Goal: Task Accomplishment & Management: Use online tool/utility

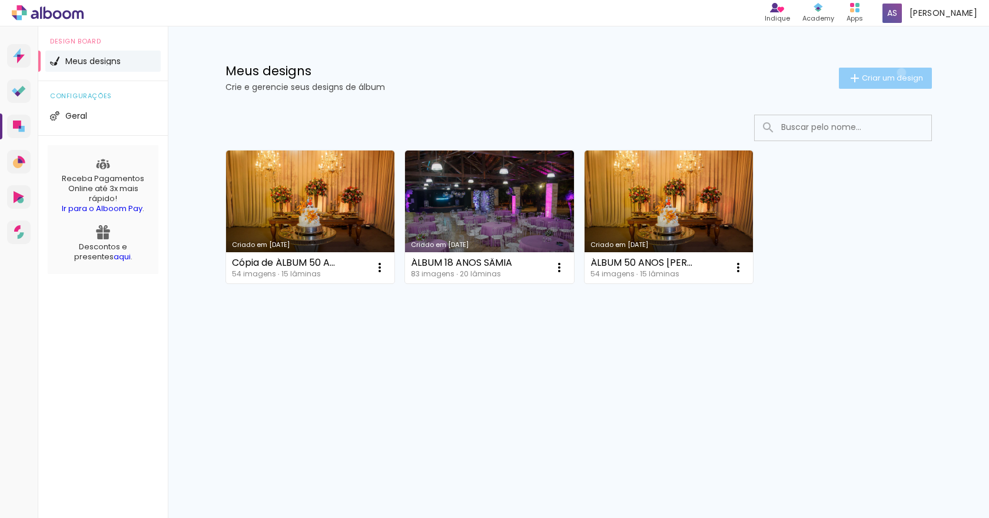
click at [899, 74] on span "Criar um design" at bounding box center [891, 78] width 61 height 8
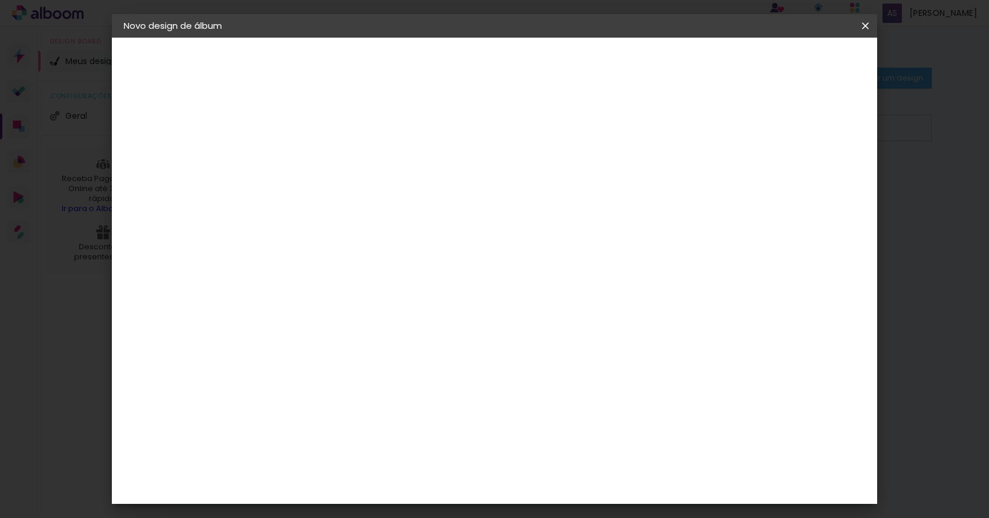
click at [316, 152] on input at bounding box center [316, 158] width 0 height 18
type input "A"
type input "ÁLBUM GISLANE E [PERSON_NAME]"
type paper-input "ÁLBUM GISLANE E [PERSON_NAME]"
click at [0, 0] on slot "Avançar" at bounding box center [0, 0] width 0 height 0
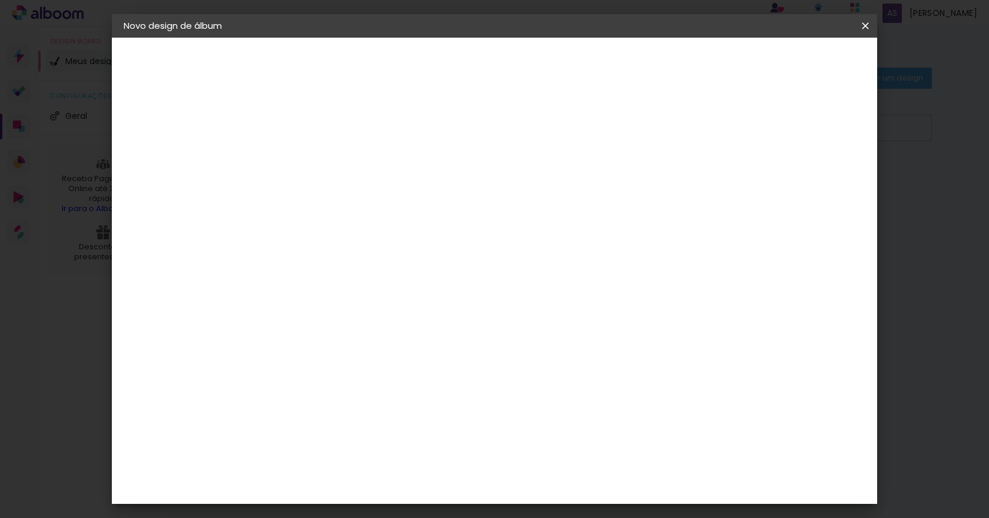
click at [374, 185] on input "[GEOGRAPHIC_DATA]" at bounding box center [341, 188] width 109 height 15
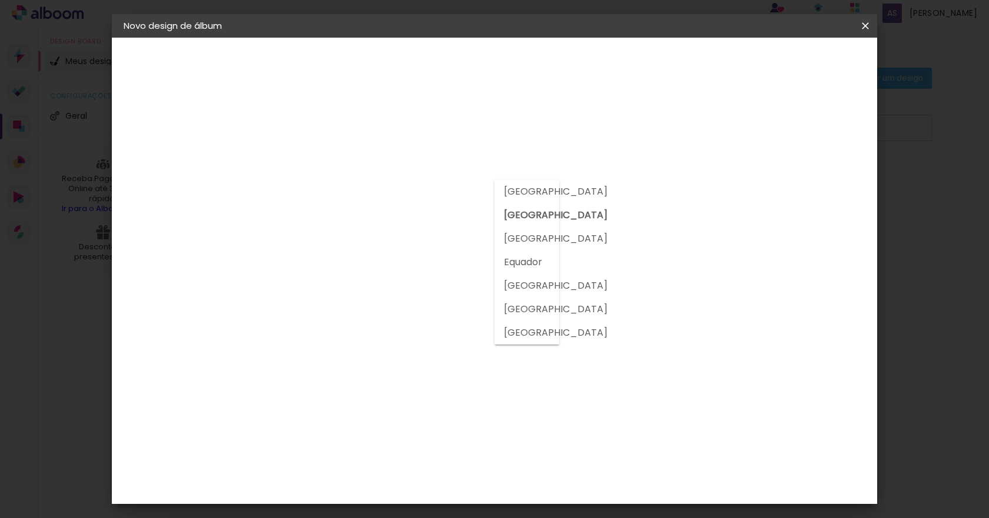
click at [410, 151] on div at bounding box center [345, 158] width 127 height 15
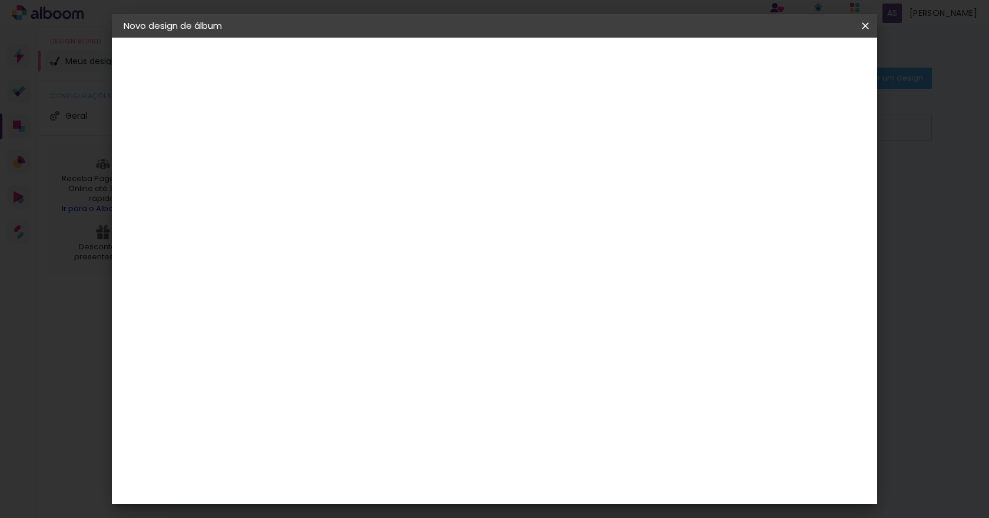
click at [387, 222] on input at bounding box center [346, 224] width 119 height 15
click at [0, 0] on slot "Avançar" at bounding box center [0, 0] width 0 height 0
click at [362, 196] on input "text" at bounding box center [339, 205] width 46 height 18
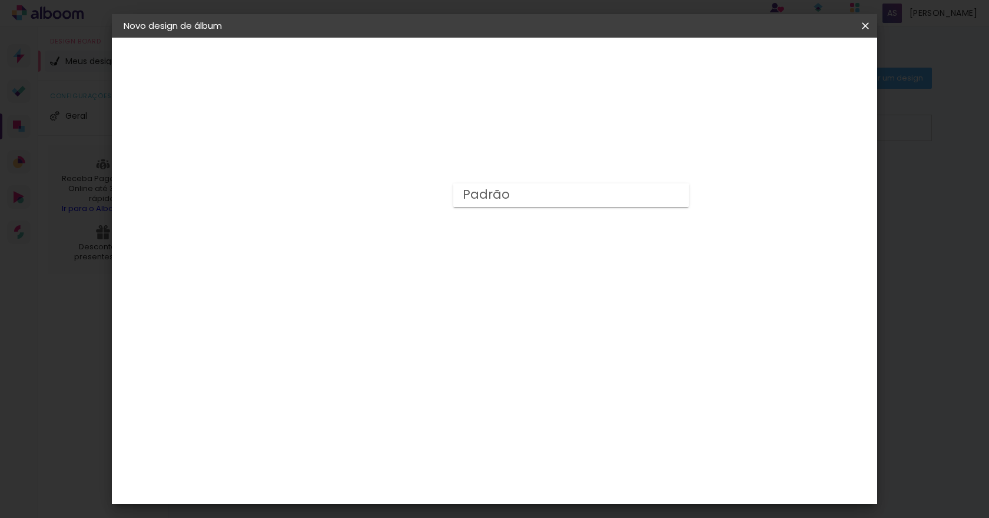
click at [563, 193] on paper-item "Padrão" at bounding box center [570, 196] width 235 height 24
type input "Padrão"
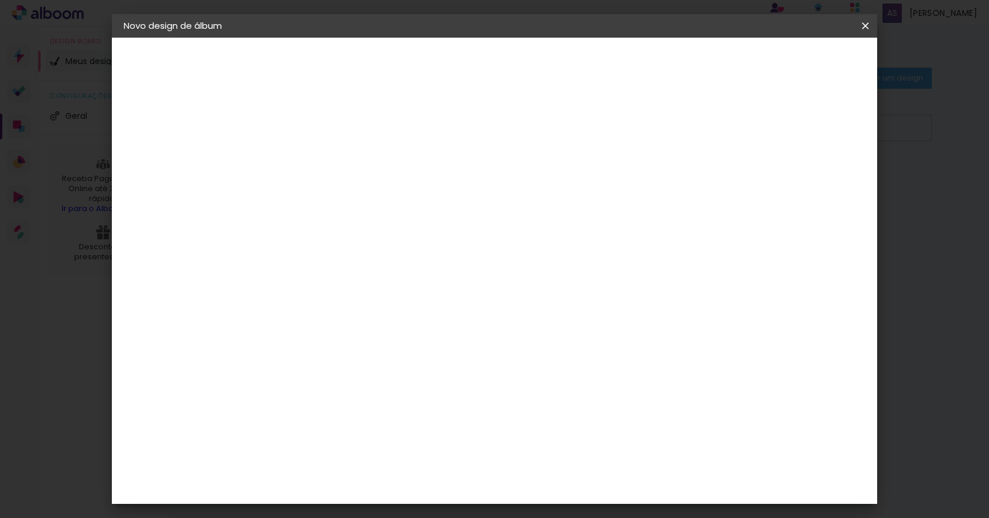
click at [508, 62] on paper-button "Avançar" at bounding box center [479, 62] width 58 height 20
click at [725, 130] on div at bounding box center [719, 127] width 11 height 11
type paper-checkbox "on"
click at [791, 66] on span "Iniciar design" at bounding box center [765, 62] width 54 height 8
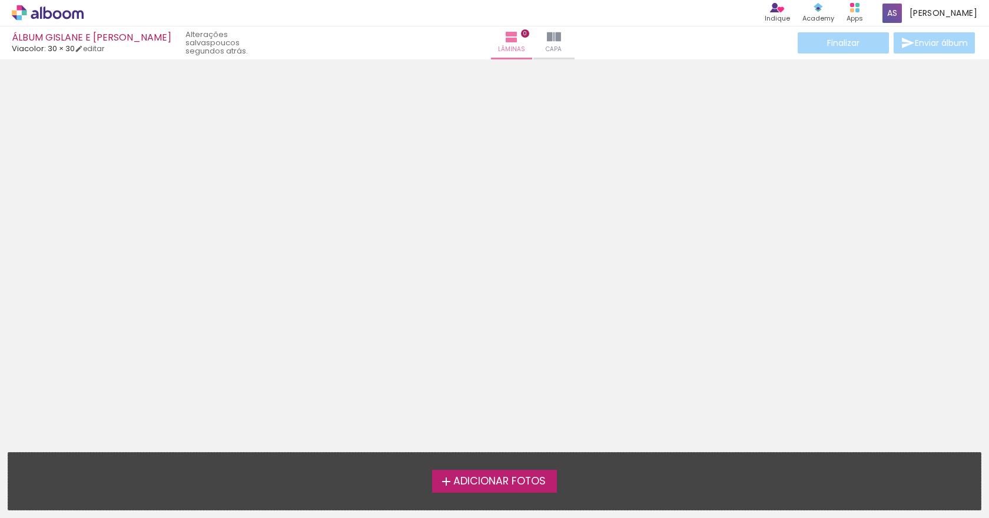
click at [480, 487] on span "Adicionar Fotos" at bounding box center [499, 482] width 92 height 11
click at [0, 0] on input "file" at bounding box center [0, 0] width 0 height 0
